Goal: Find specific page/section: Find specific page/section

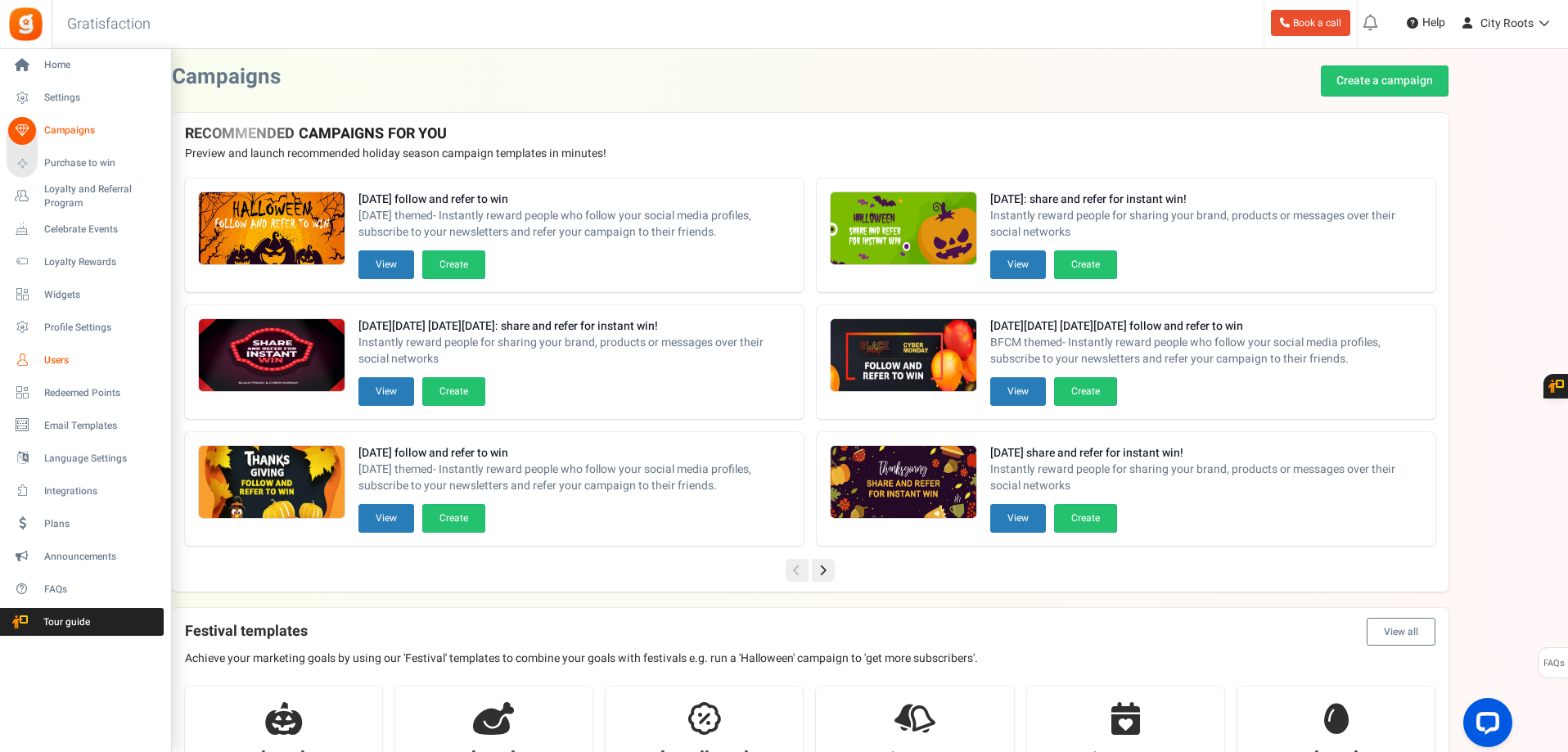
click at [60, 355] on span "Users" at bounding box center [101, 360] width 114 height 14
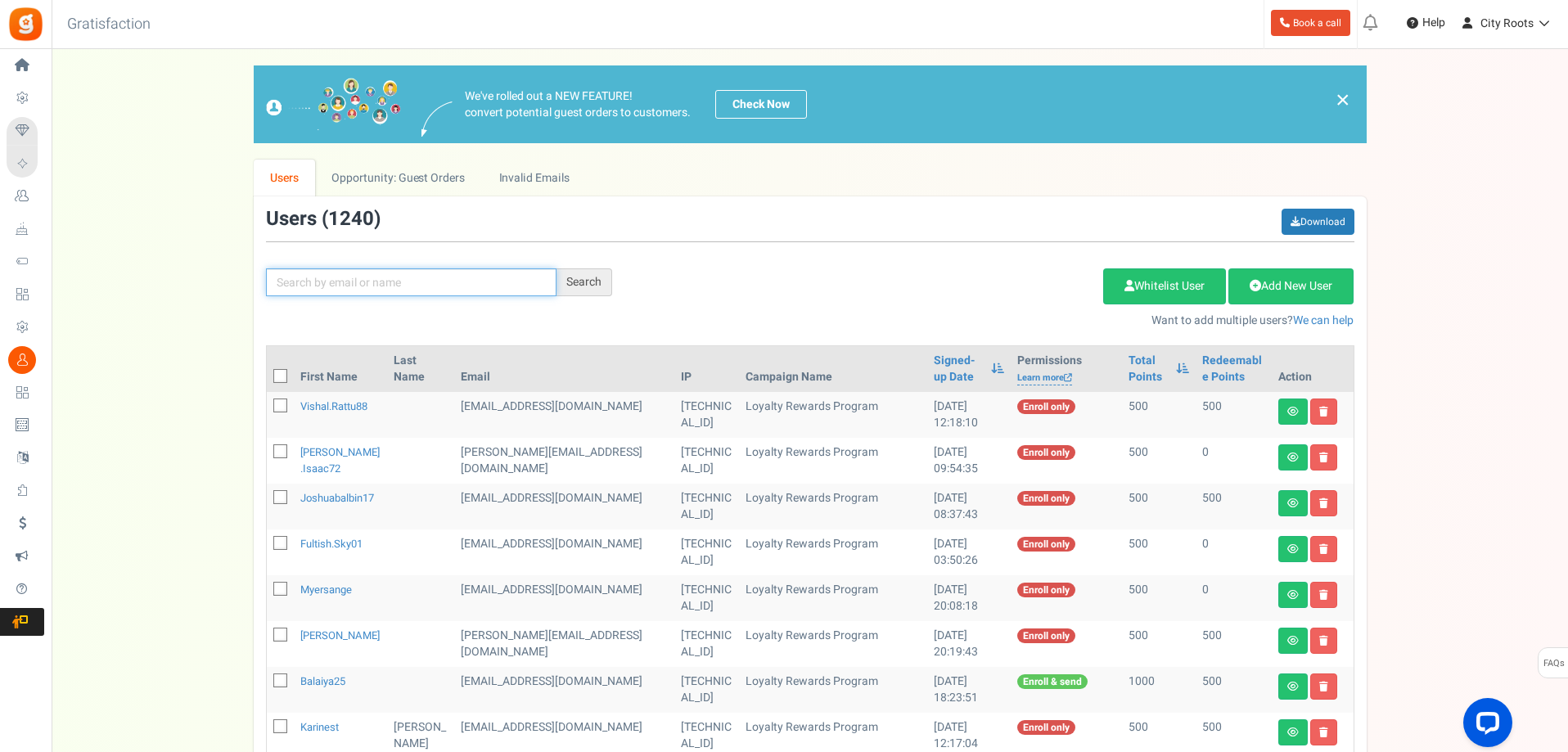
click at [464, 282] on input "text" at bounding box center [410, 282] width 290 height 27
type input "VISHAL"
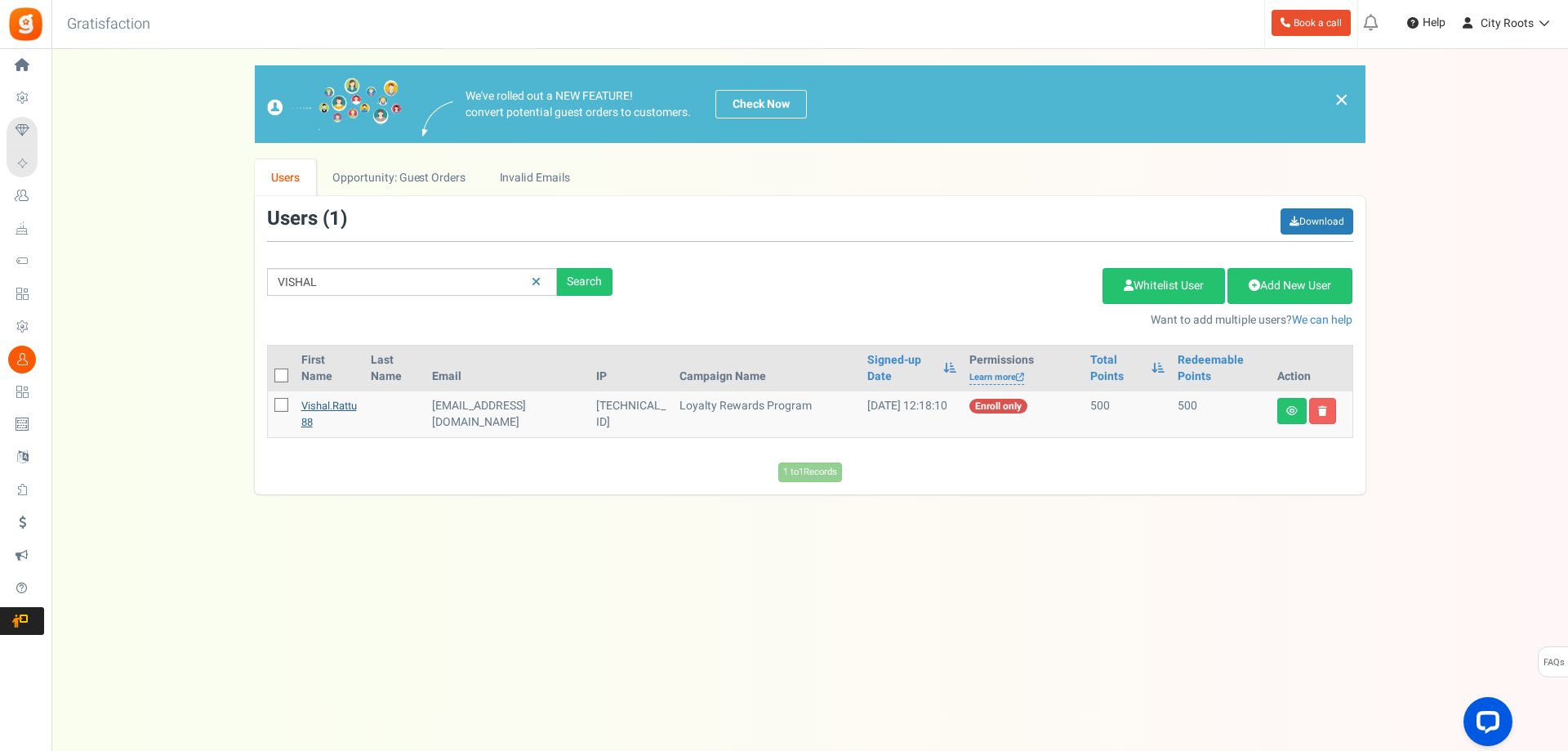
click at [346, 404] on link "vishal.rattu88" at bounding box center [329, 414] width 56 height 32
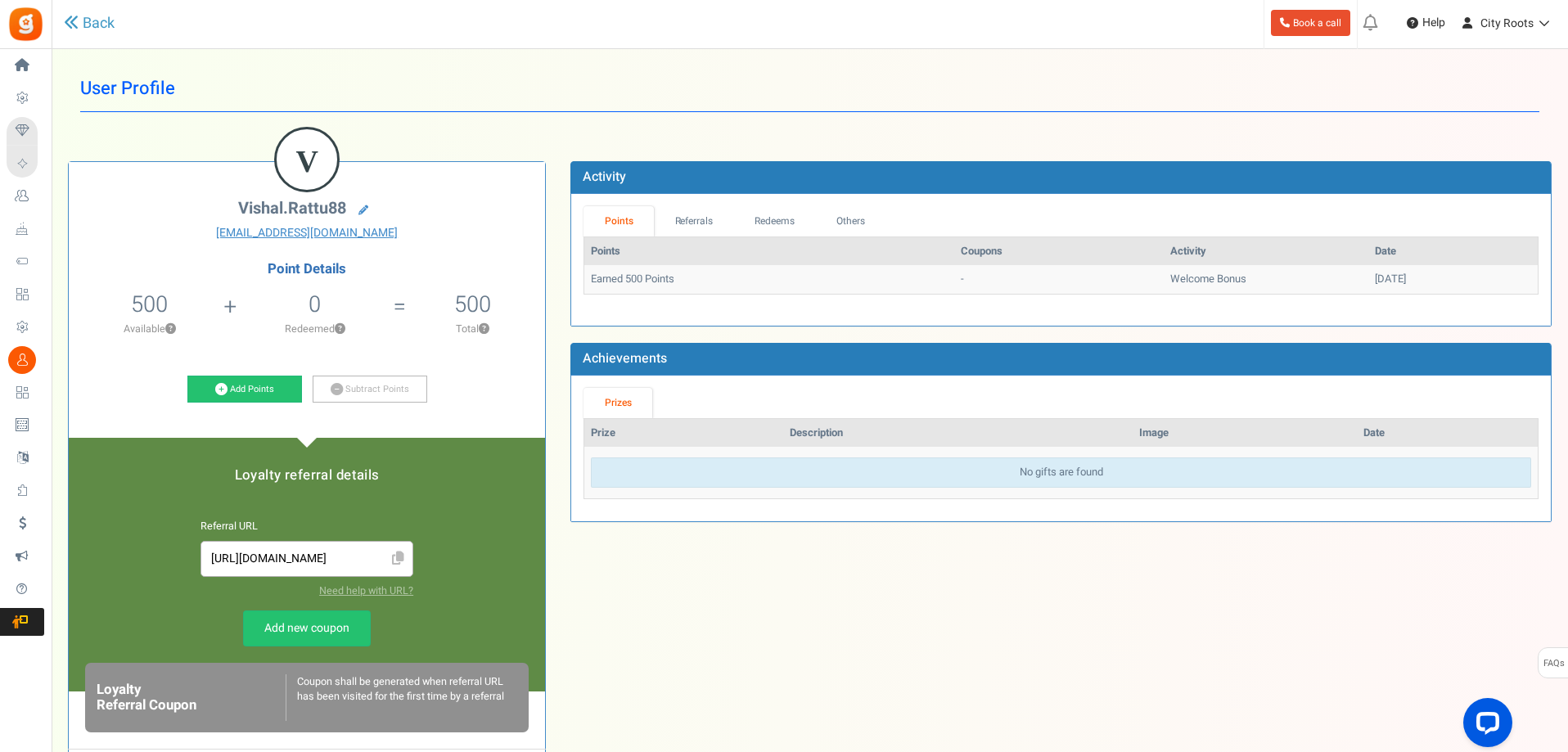
click at [1035, 127] on div "User Profile Back V vishal.rattu88 vishal.rattu88@gmail.com Point Details 500 5…" at bounding box center [810, 487] width 1483 height 843
click at [351, 554] on input "https://giftz.cc/9Aj1e" at bounding box center [307, 558] width 195 height 18
click at [680, 584] on div "V vishal.rattu88 vishal.rattu88@gmail.com Point Details 500 500 Redeemable 0 Ex…" at bounding box center [810, 522] width 1508 height 772
click at [75, 27] on icon at bounding box center [72, 23] width 15 height 15
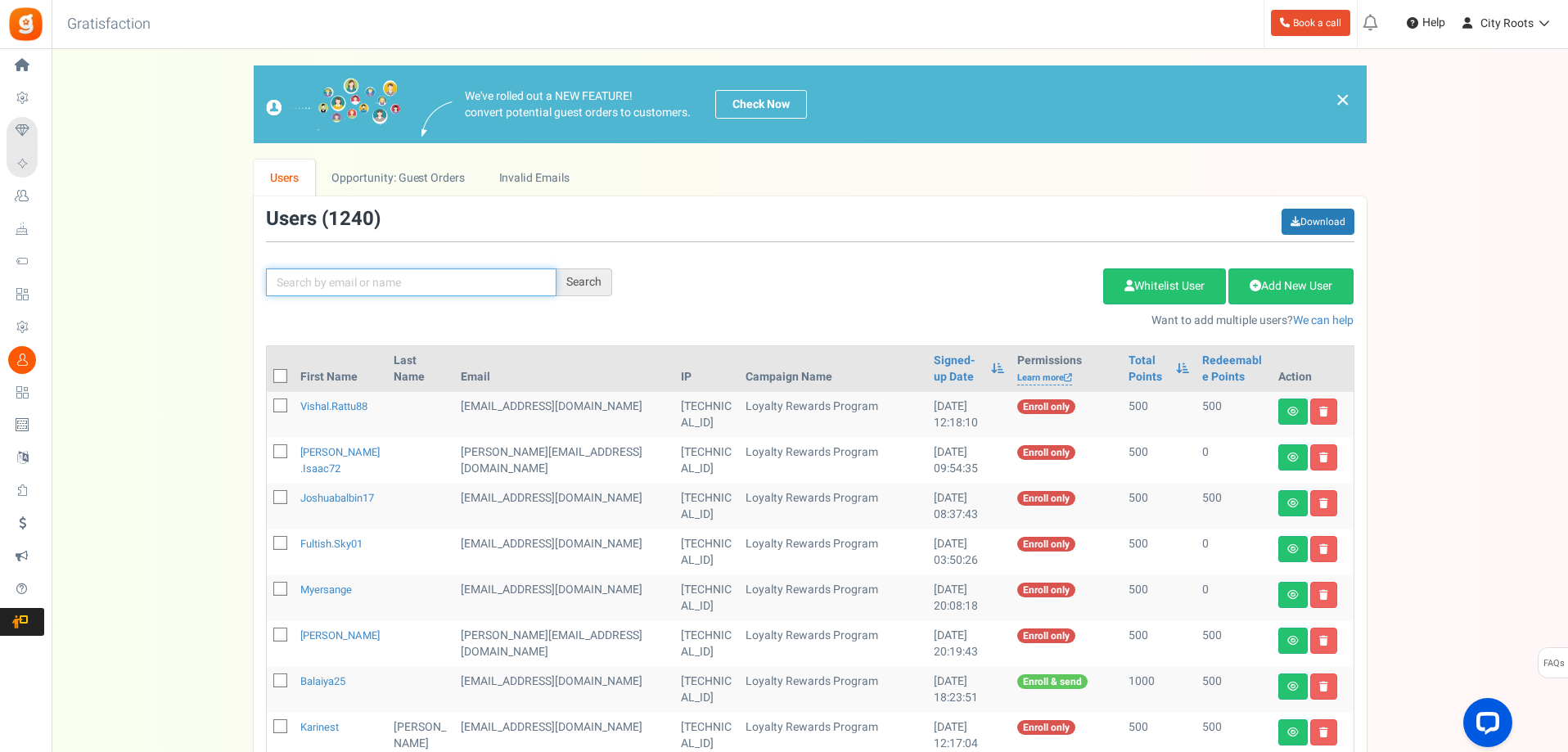
click at [411, 292] on input "text" at bounding box center [410, 282] width 290 height 27
type input "VISHAL"
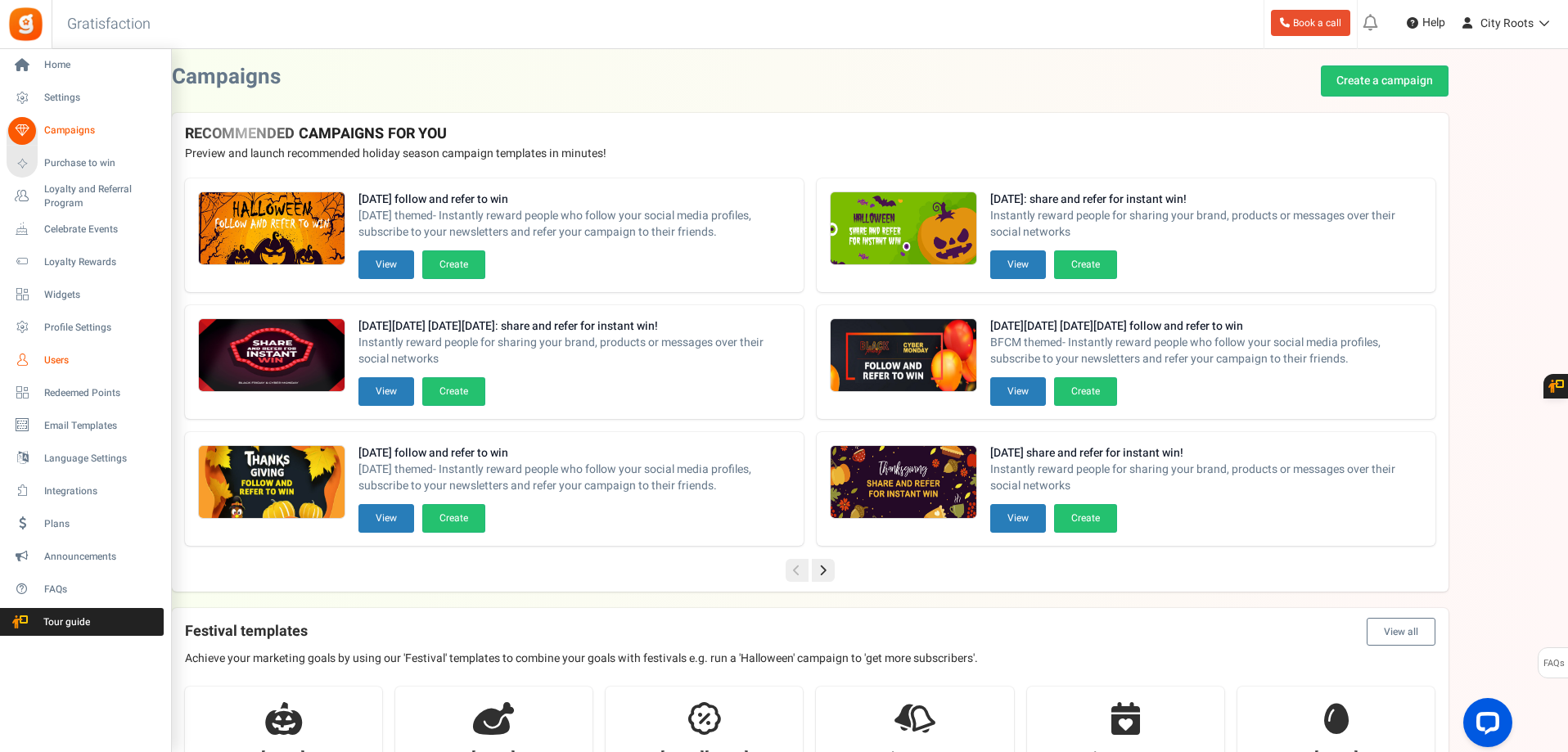
click at [74, 360] on span "Users" at bounding box center [101, 360] width 114 height 14
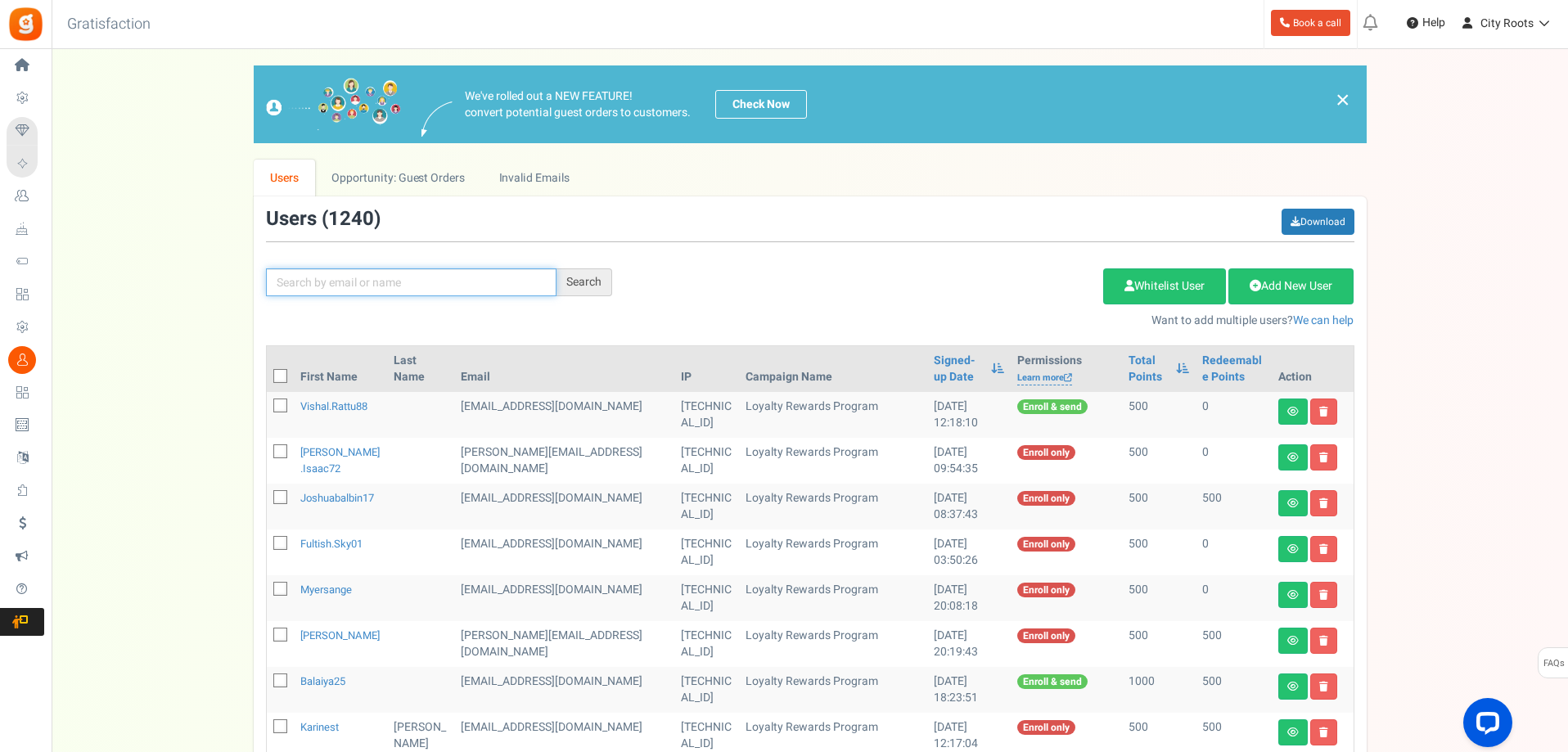
click at [413, 285] on input "text" at bounding box center [410, 282] width 290 height 27
type input "vishal"
